Goal: Find specific page/section: Find specific page/section

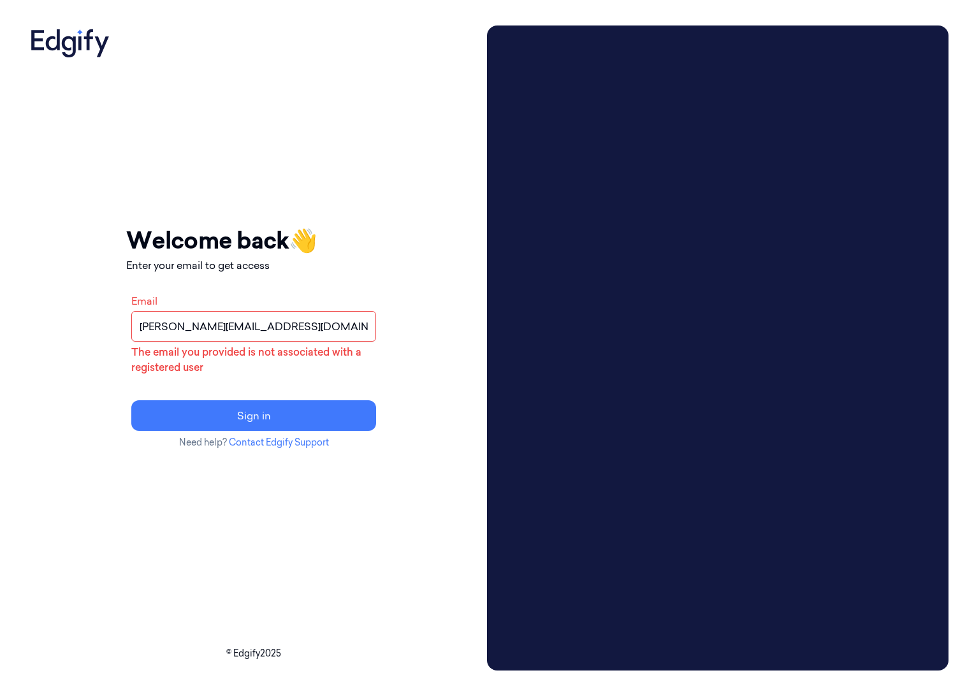
click at [238, 329] on input "fredrik.dolan@strongoint.com" at bounding box center [253, 326] width 245 height 31
type input "[PERSON_NAME][EMAIL_ADDRESS][DOMAIN_NAME]"
click at [236, 421] on button "Sign in" at bounding box center [253, 415] width 245 height 31
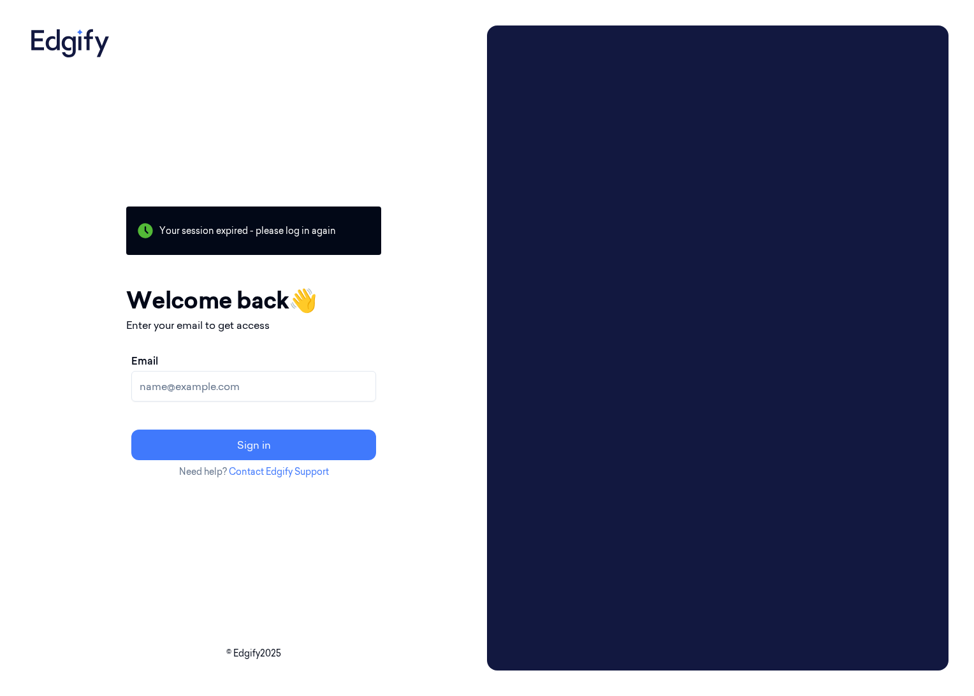
click at [214, 389] on input "Email" at bounding box center [253, 386] width 245 height 31
click at [244, 386] on input "[PERSON_NAME][EMAIL_ADDRESS][DOMAIN_NAME]" at bounding box center [253, 386] width 245 height 31
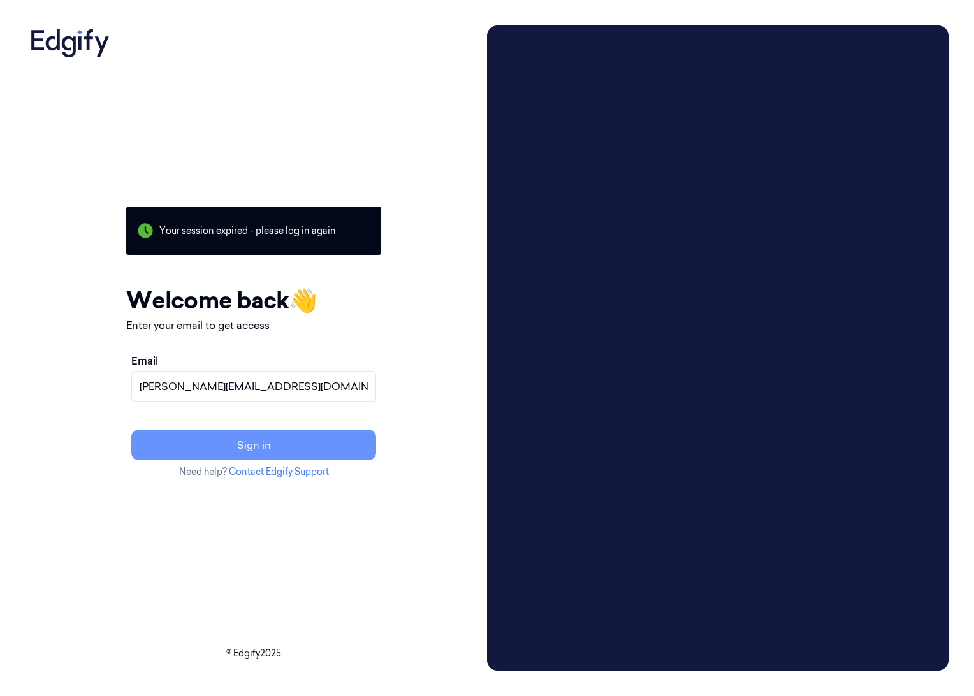
type input "[PERSON_NAME][EMAIL_ADDRESS][DOMAIN_NAME]"
click at [282, 442] on button "Sign in" at bounding box center [253, 444] width 245 height 31
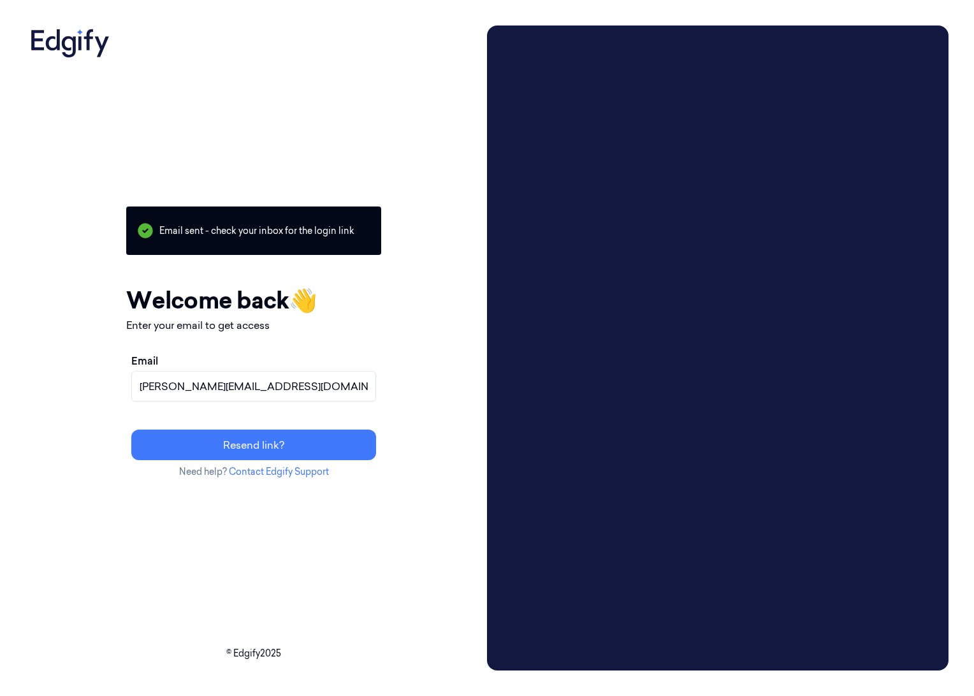
click at [73, 299] on div "Your session expired - please log in again Email sent - check your inbox for th…" at bounding box center [253, 347] width 456 height 645
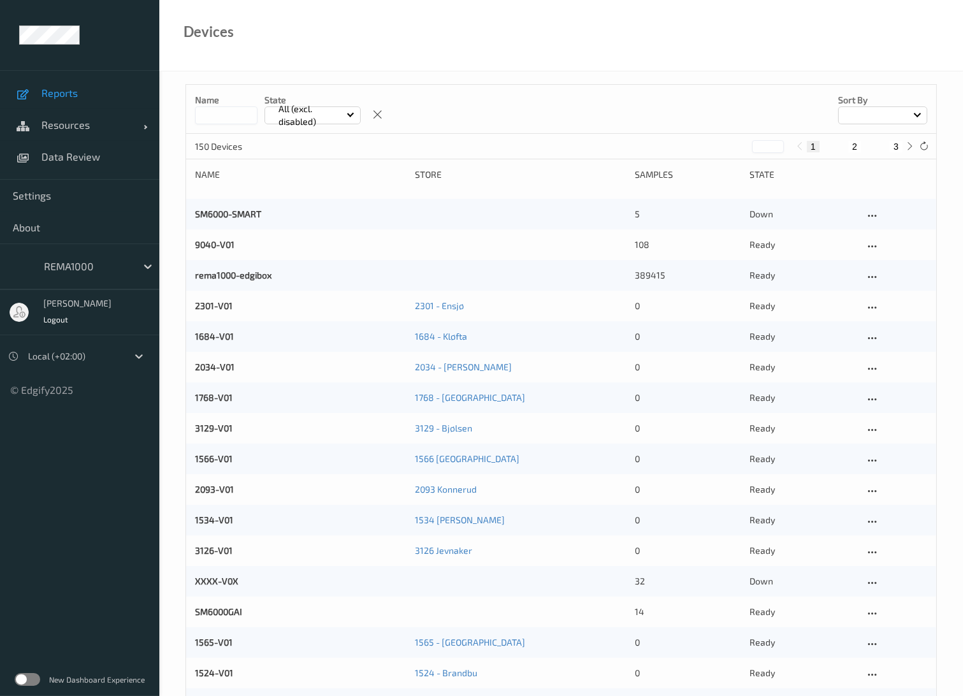
click at [66, 94] on span "Reports" at bounding box center [93, 93] width 105 height 13
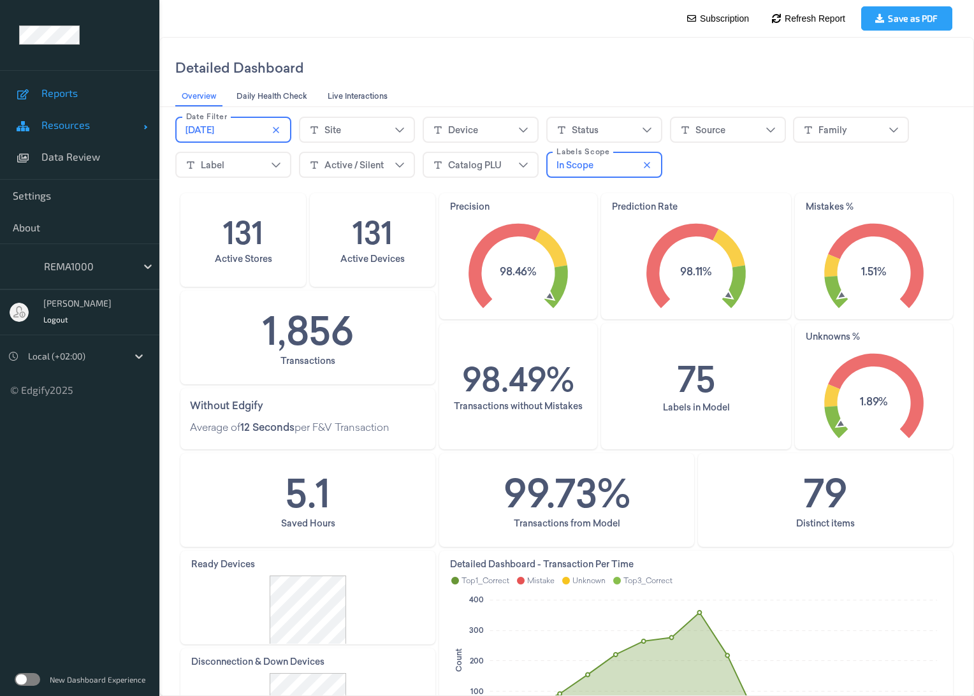
click at [92, 132] on link "Resources" at bounding box center [79, 125] width 159 height 32
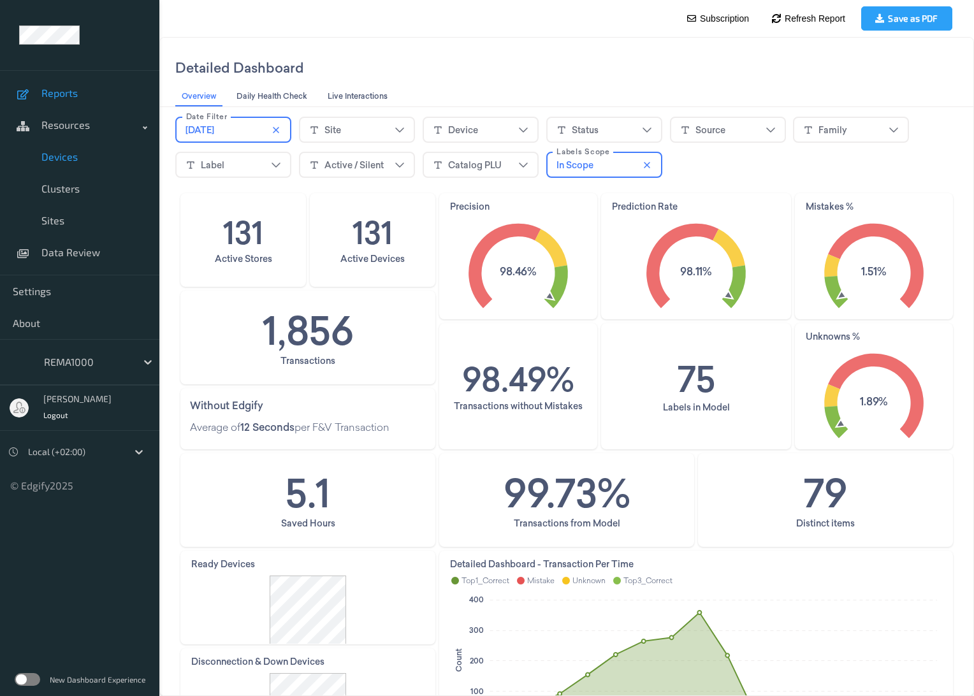
click at [69, 155] on span "Devices" at bounding box center [93, 156] width 105 height 13
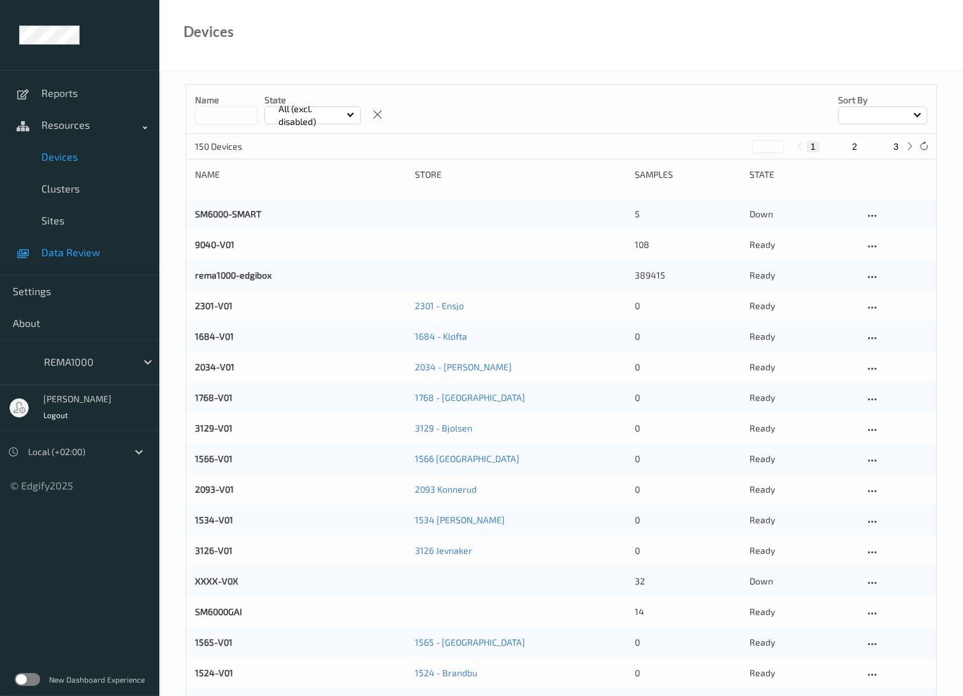
click at [85, 250] on span "Data Review" at bounding box center [93, 252] width 105 height 13
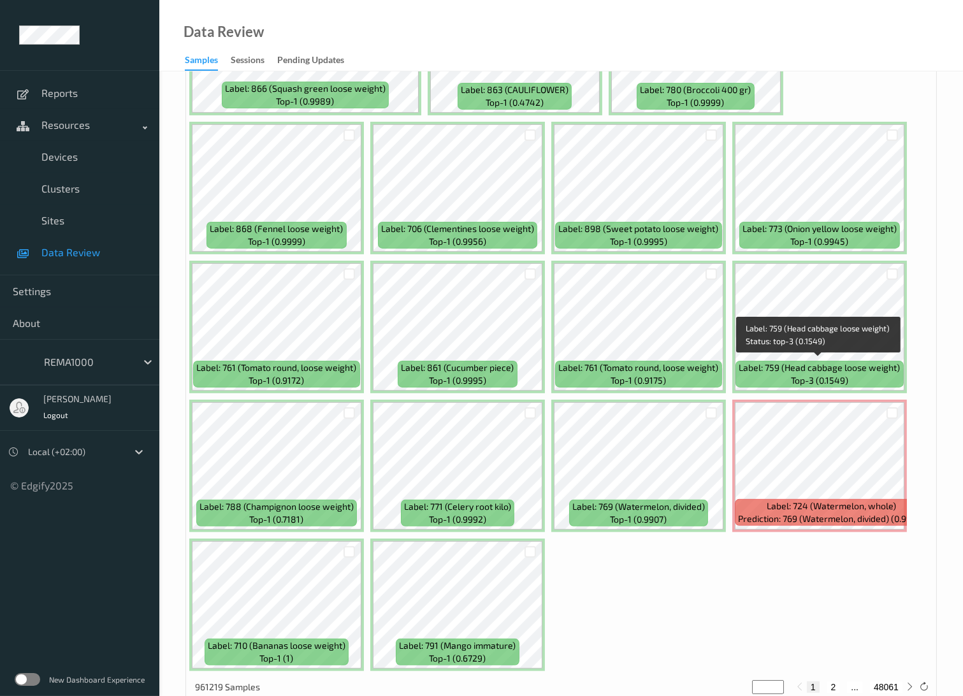
scroll to position [637, 0]
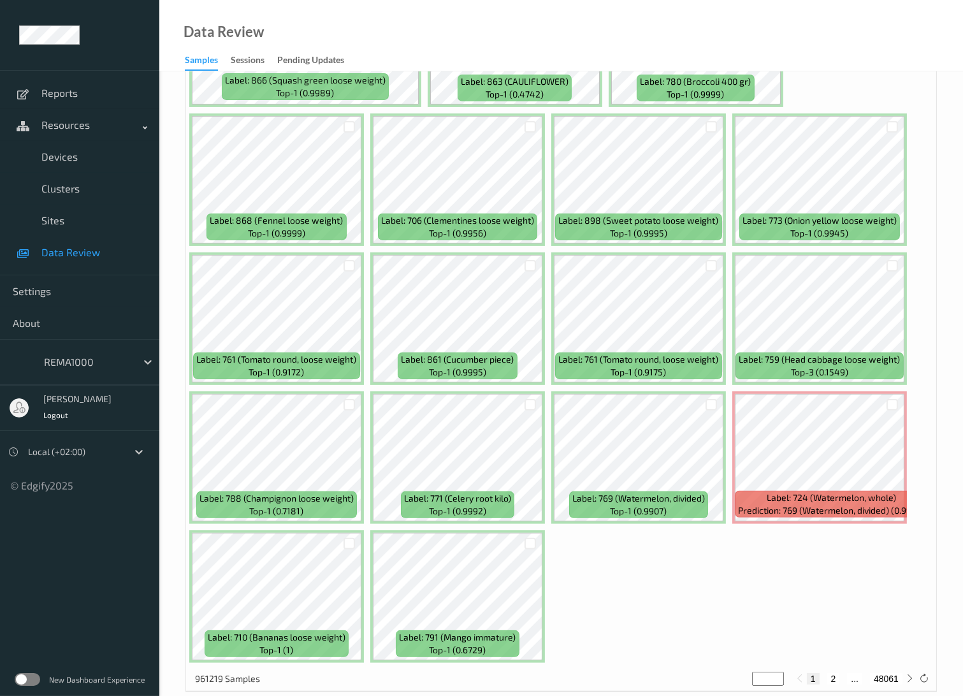
click at [835, 673] on button "2" at bounding box center [833, 678] width 13 height 11
type input "*"
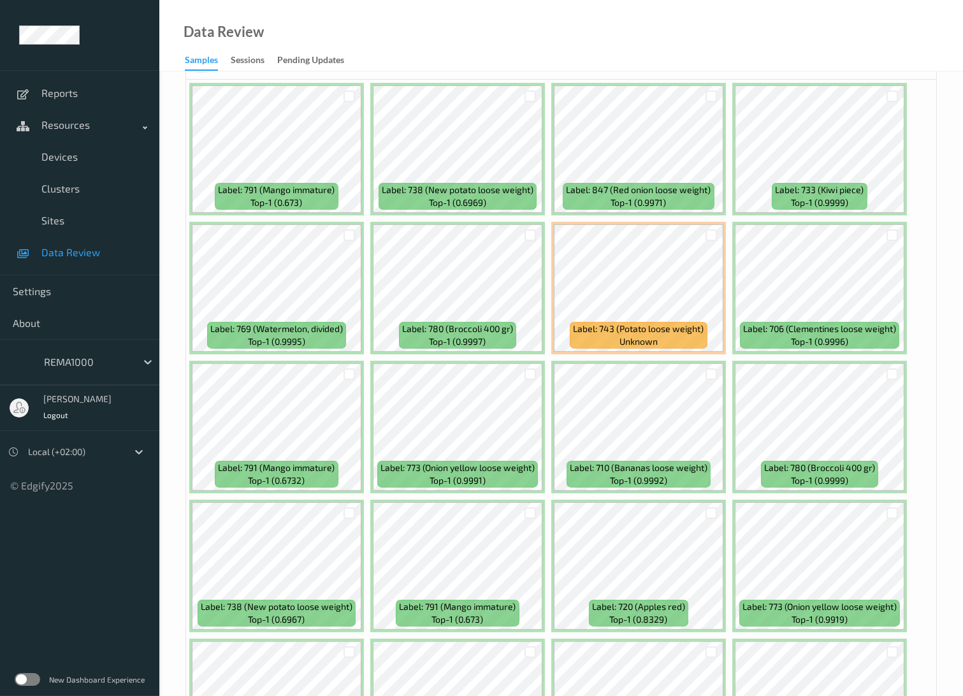
scroll to position [517, 0]
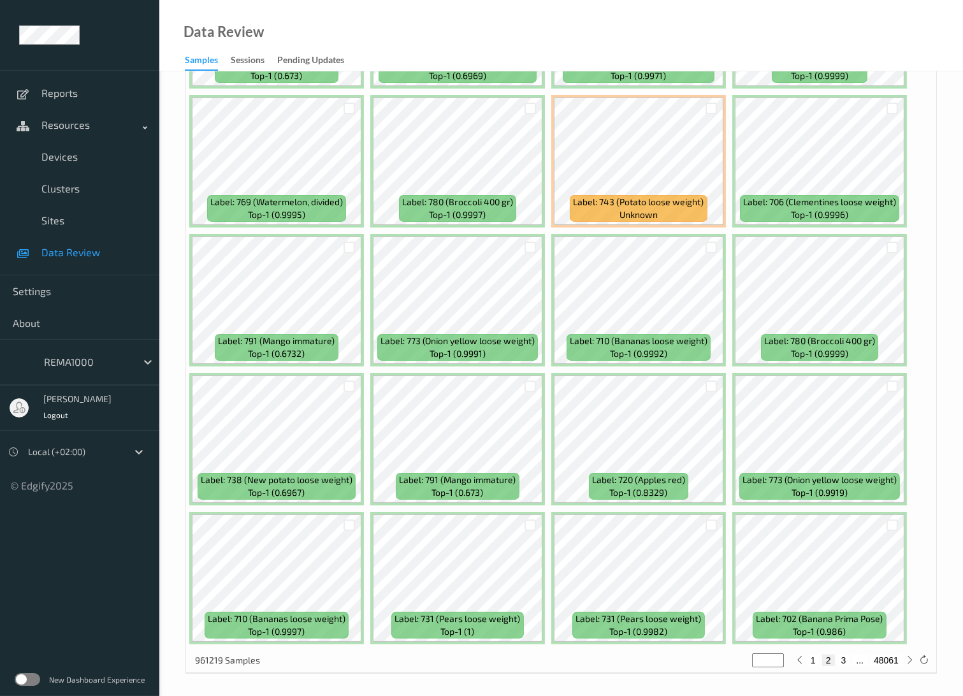
click at [843, 659] on button "3" at bounding box center [843, 659] width 13 height 11
type input "*"
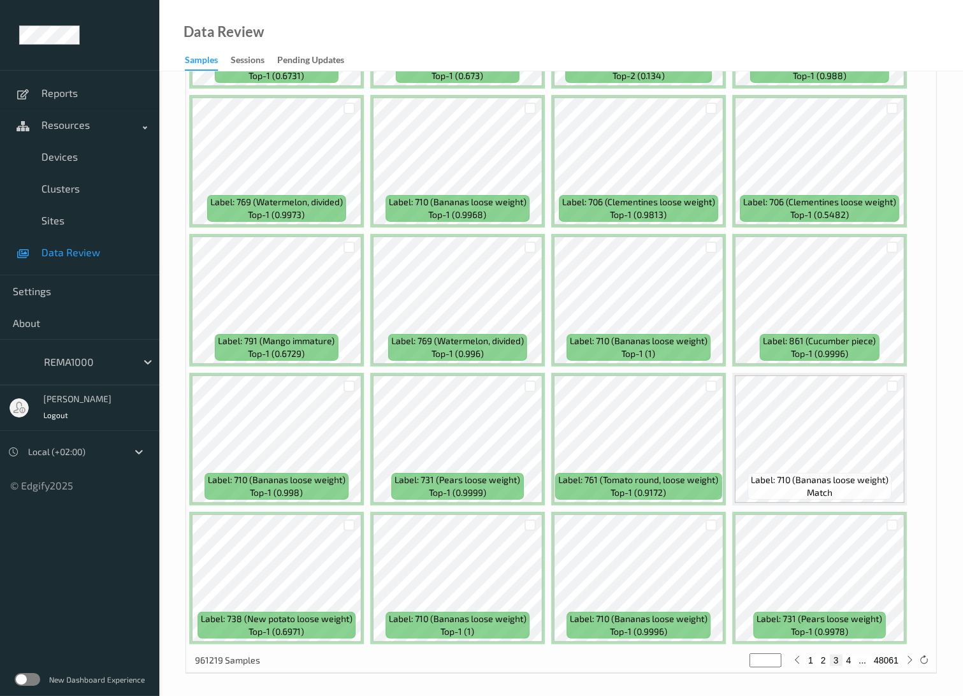
click at [847, 656] on button "4" at bounding box center [848, 659] width 13 height 11
type input "*"
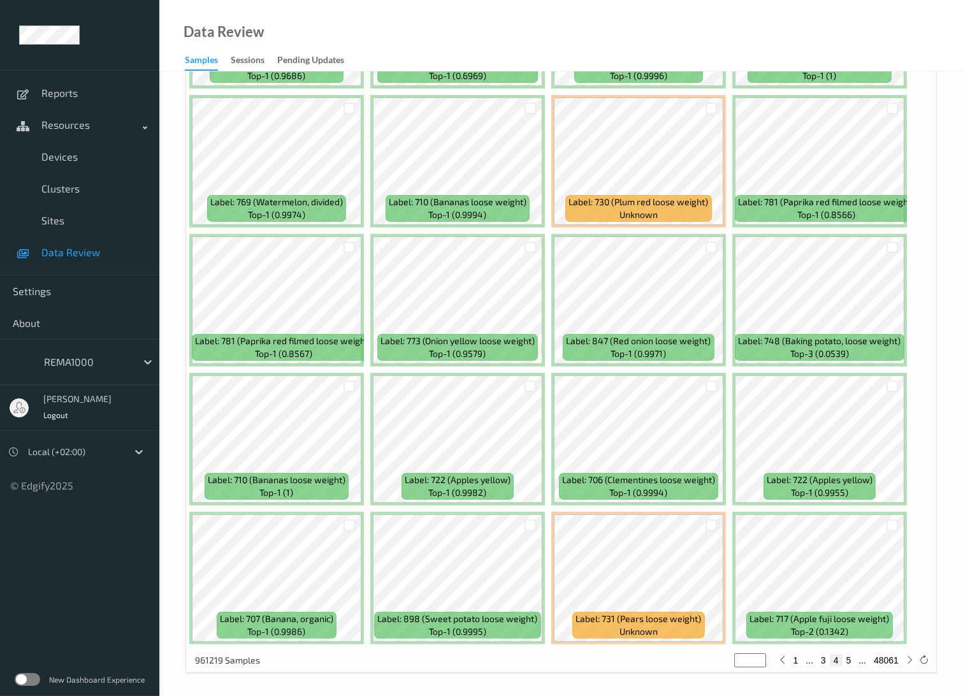
click at [846, 654] on button "5" at bounding box center [848, 659] width 13 height 11
type input "*"
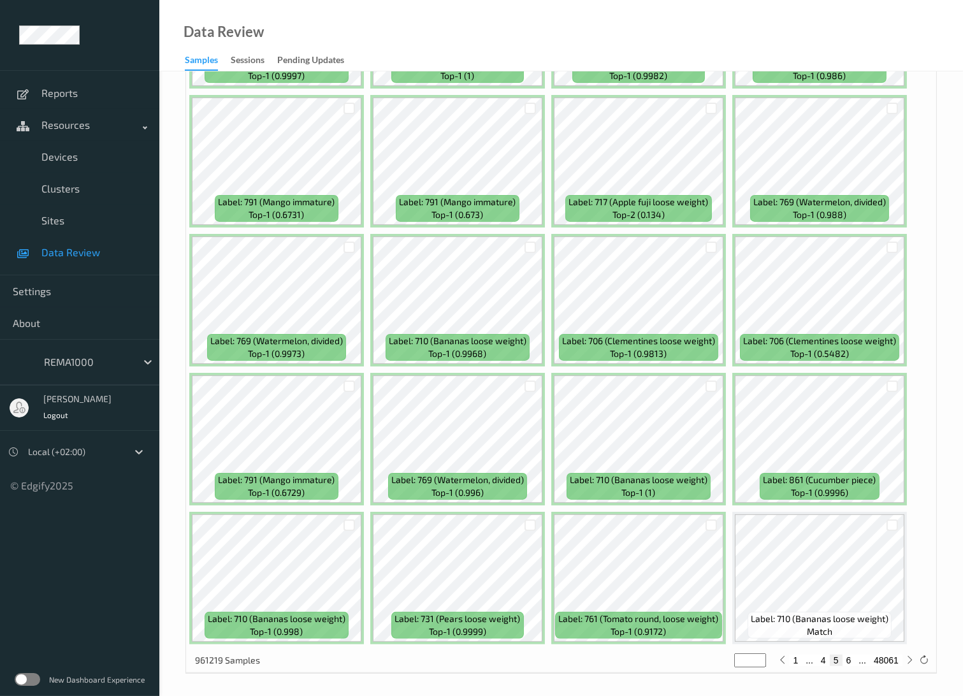
click at [846, 654] on button "6" at bounding box center [848, 659] width 13 height 11
type input "*"
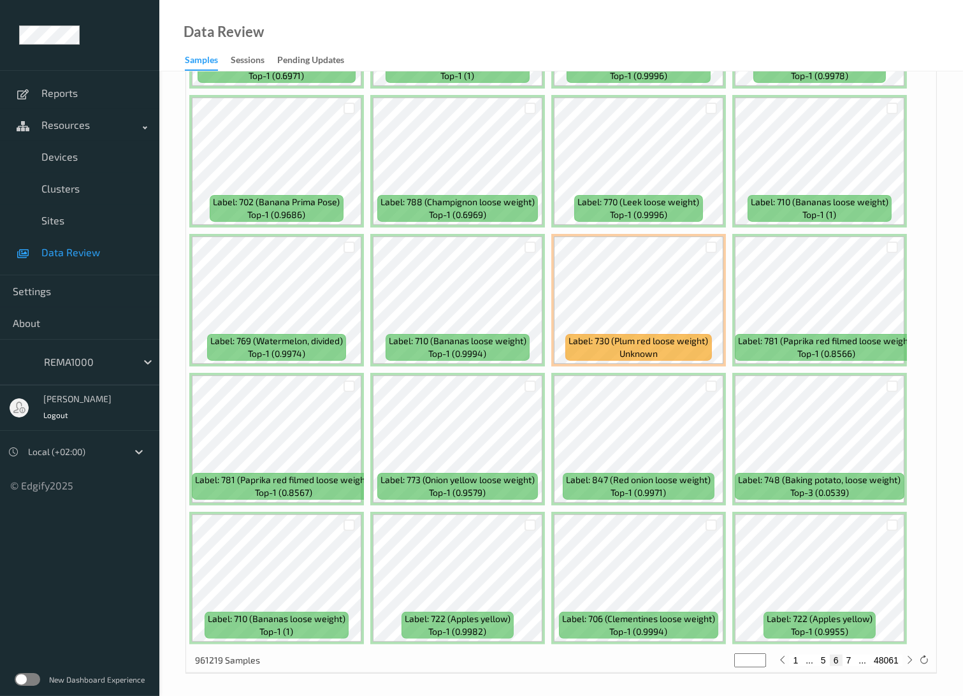
click at [850, 654] on button "7" at bounding box center [848, 659] width 13 height 11
type input "*"
